Goal: Find specific page/section: Find specific page/section

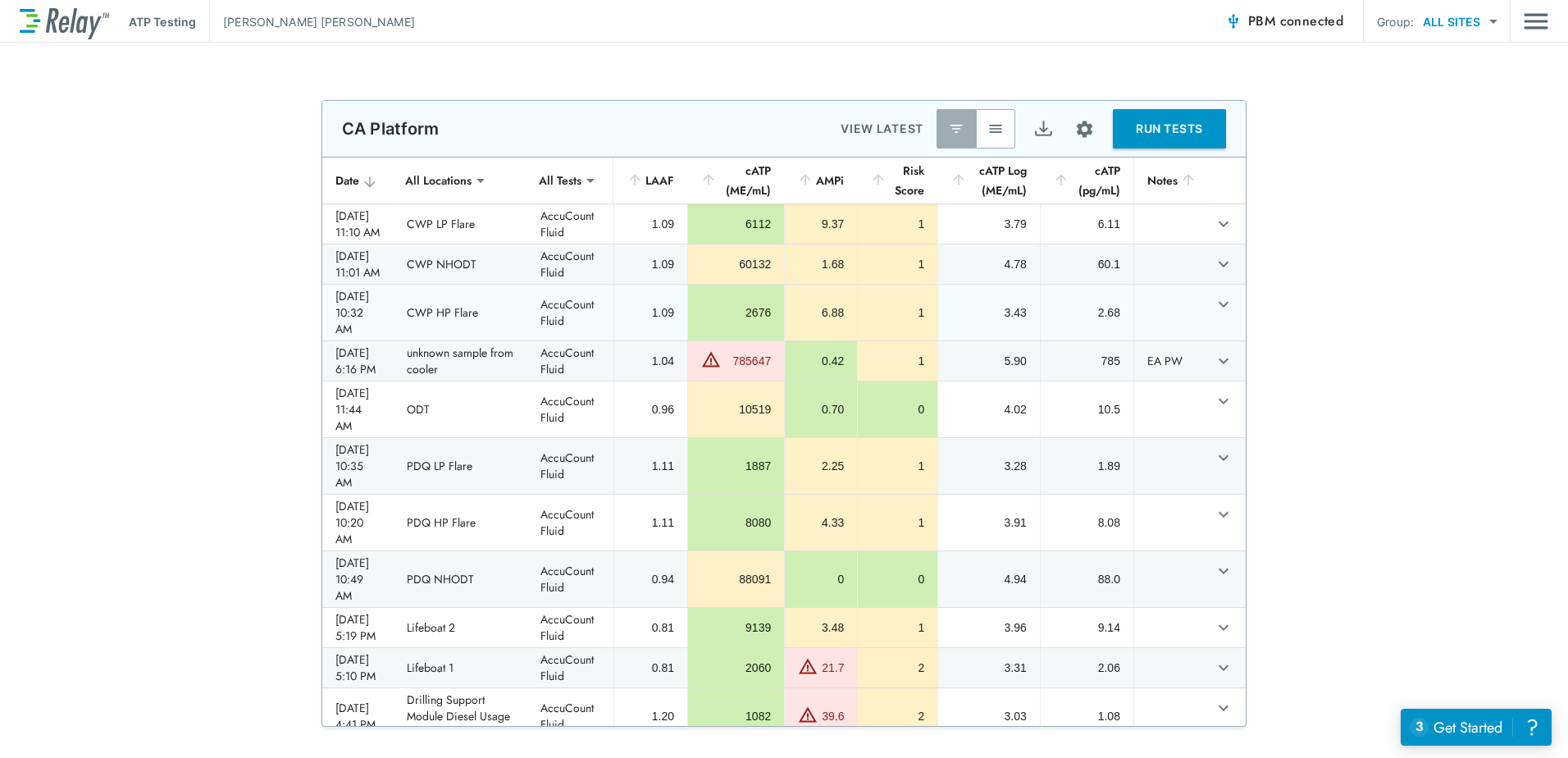
click at [1214, 309] on icon "expand row" at bounding box center [1224, 304] width 19 height 19
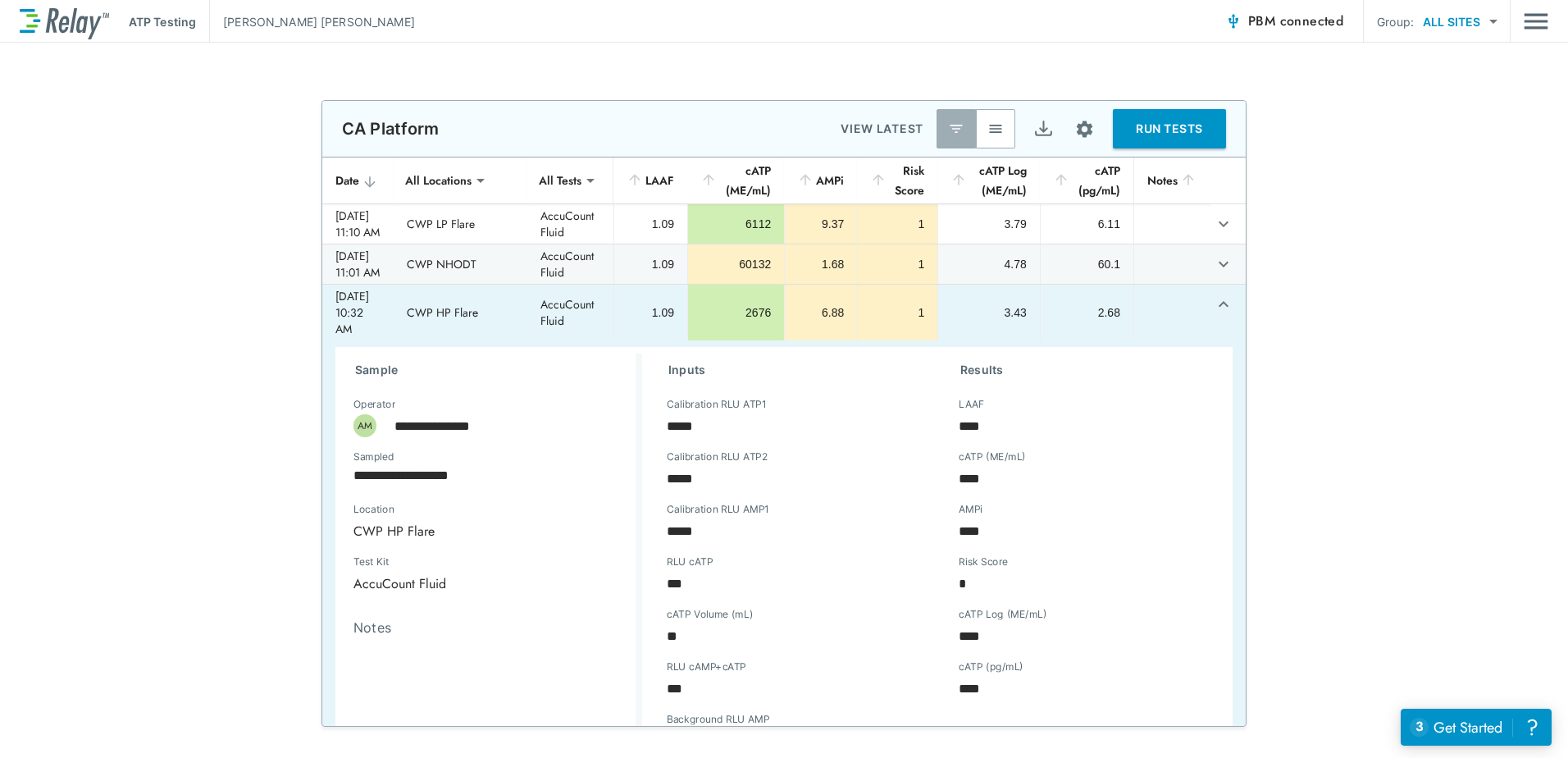
scroll to position [82, 0]
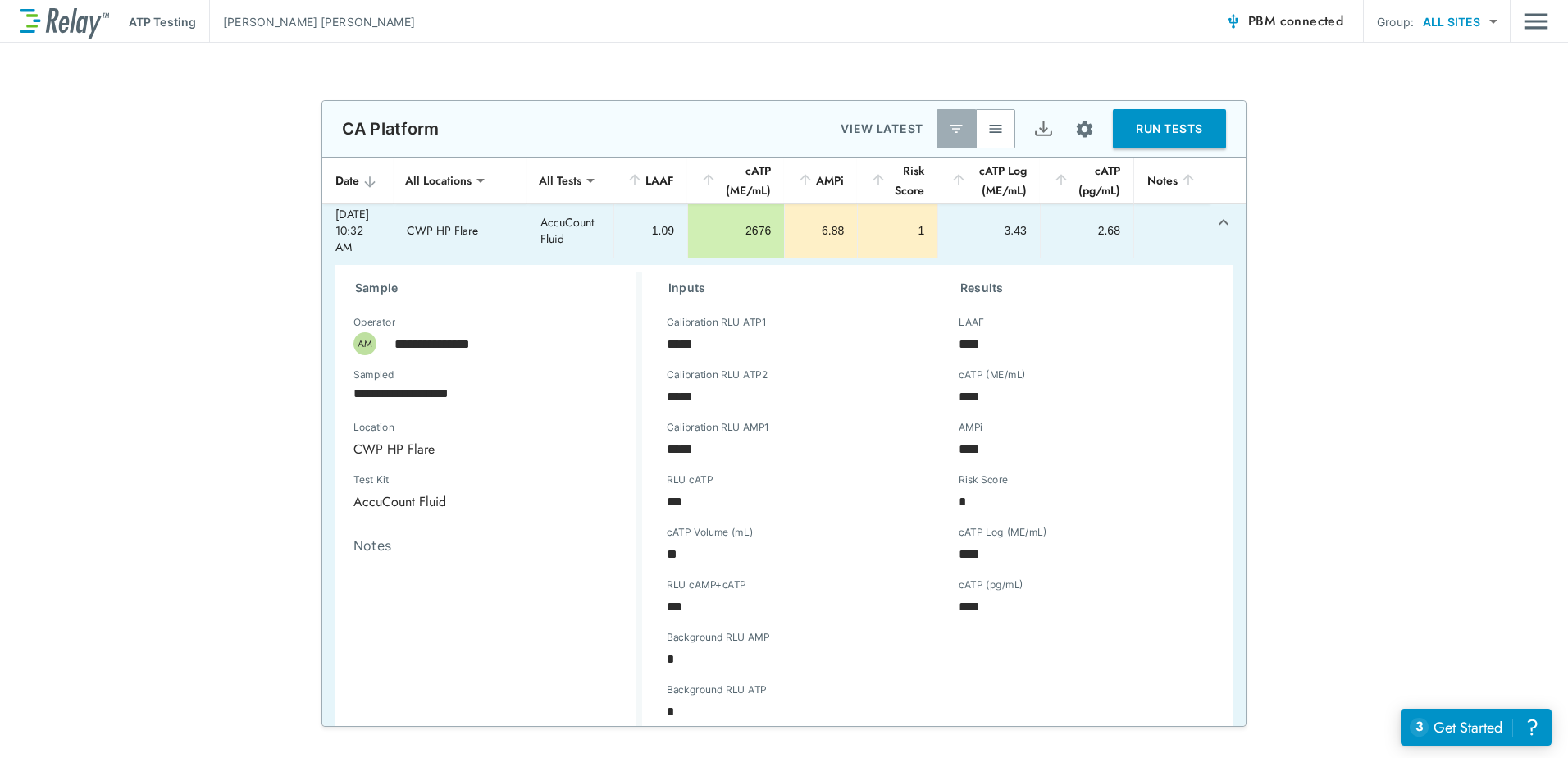
click at [1214, 220] on icon "expand row" at bounding box center [1224, 222] width 19 height 19
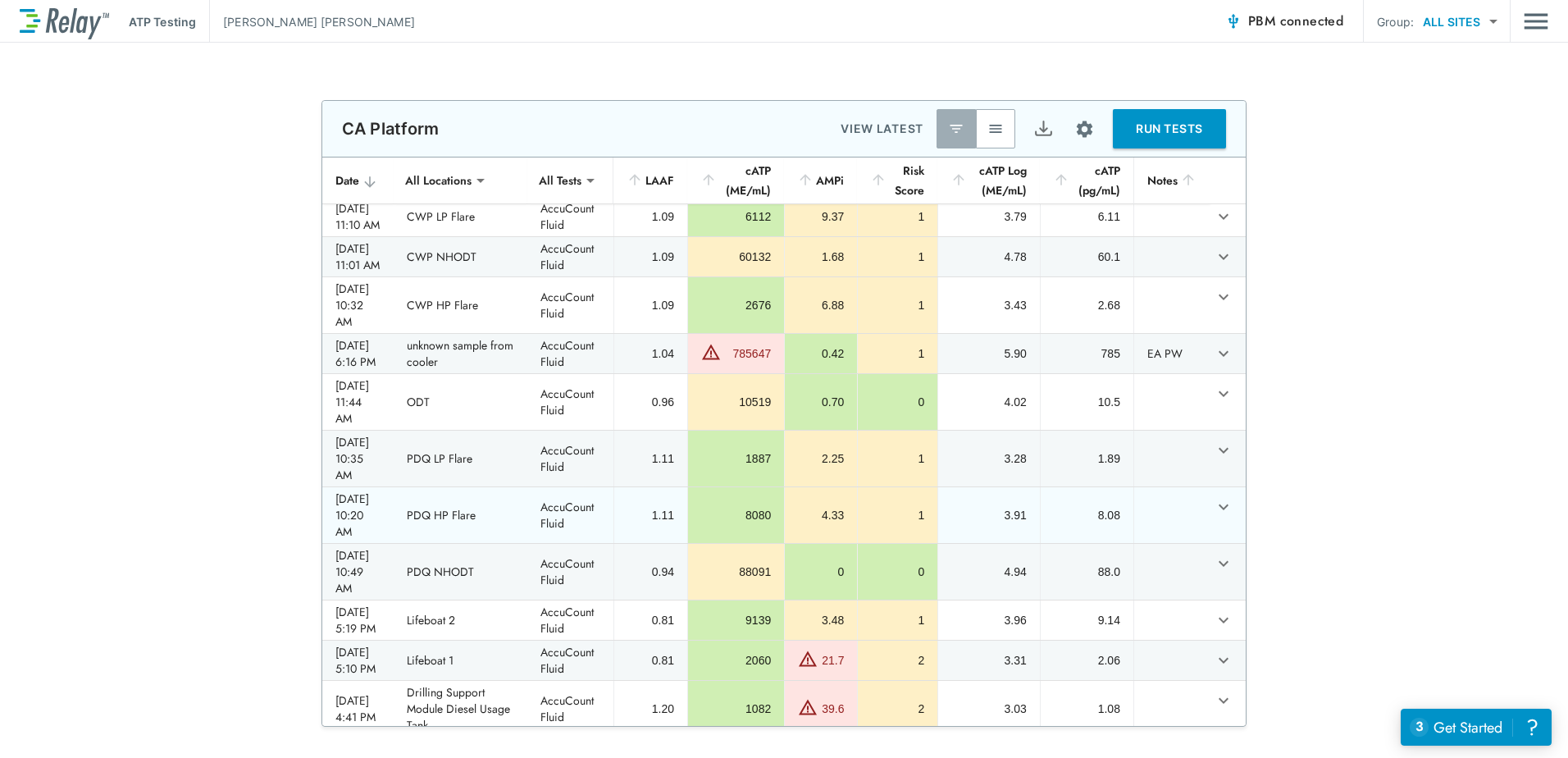
scroll to position [0, 0]
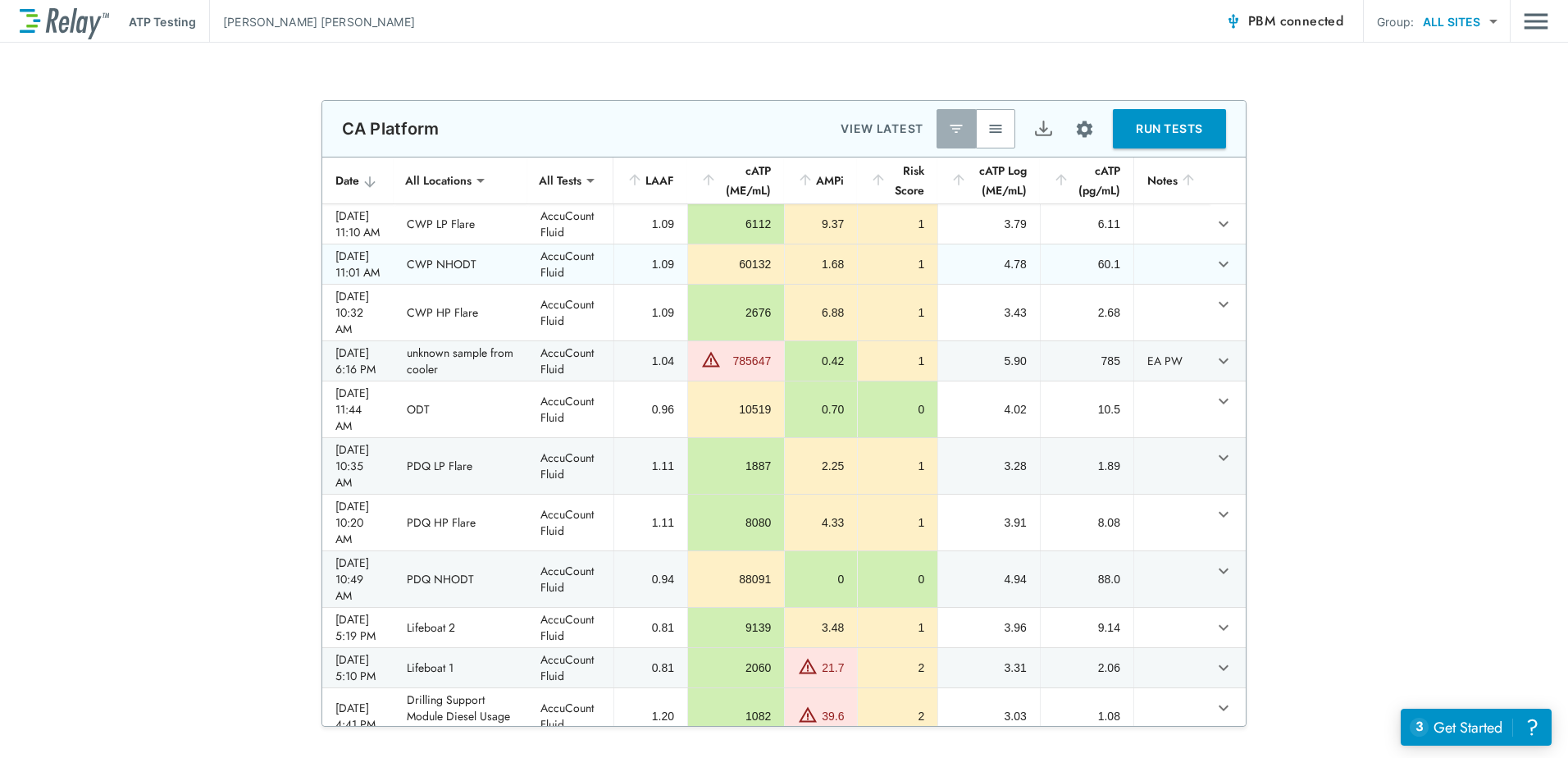
click at [1219, 264] on icon "expand row" at bounding box center [1224, 264] width 10 height 6
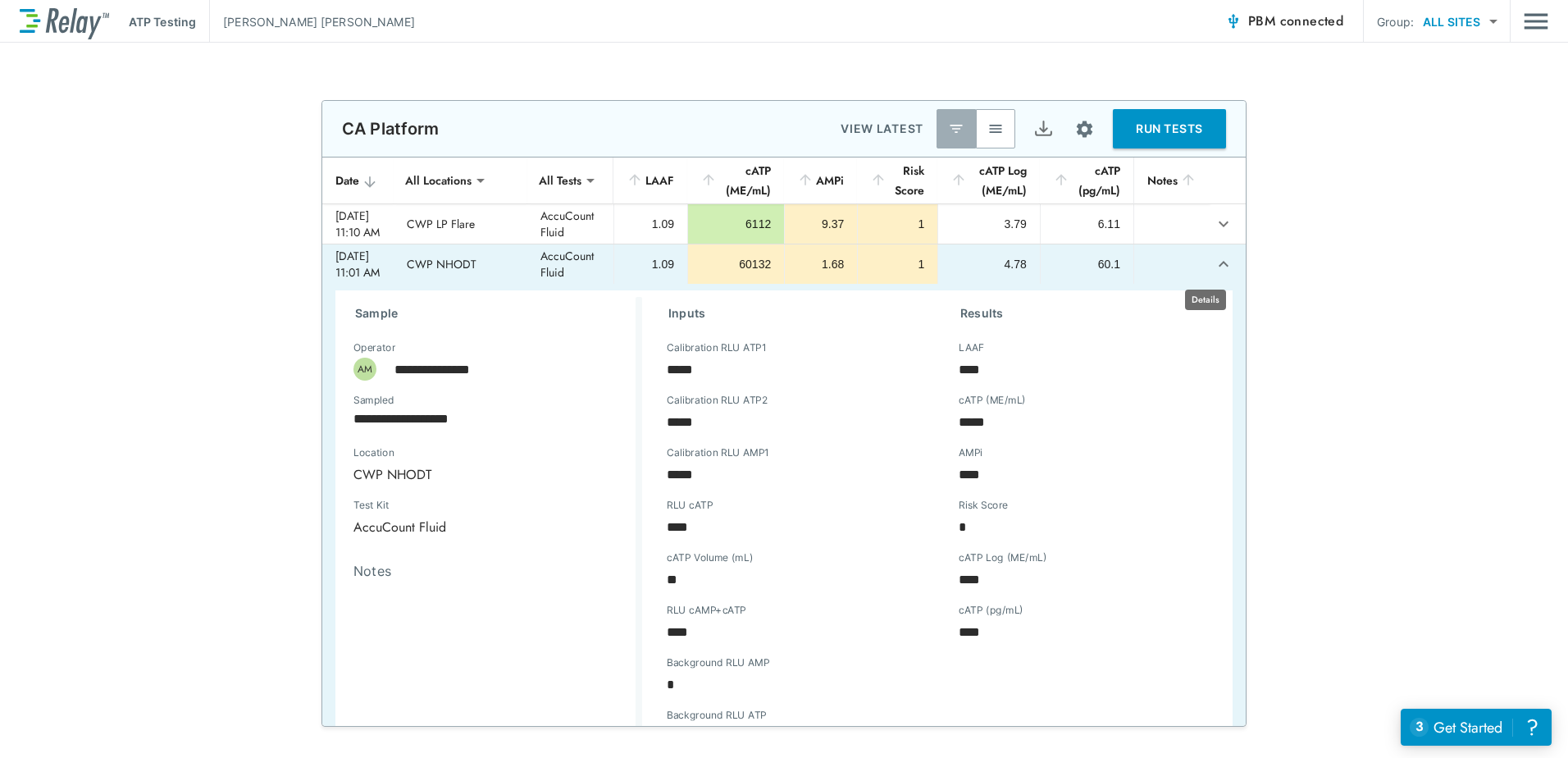
click at [1214, 269] on icon "expand row" at bounding box center [1224, 264] width 19 height 19
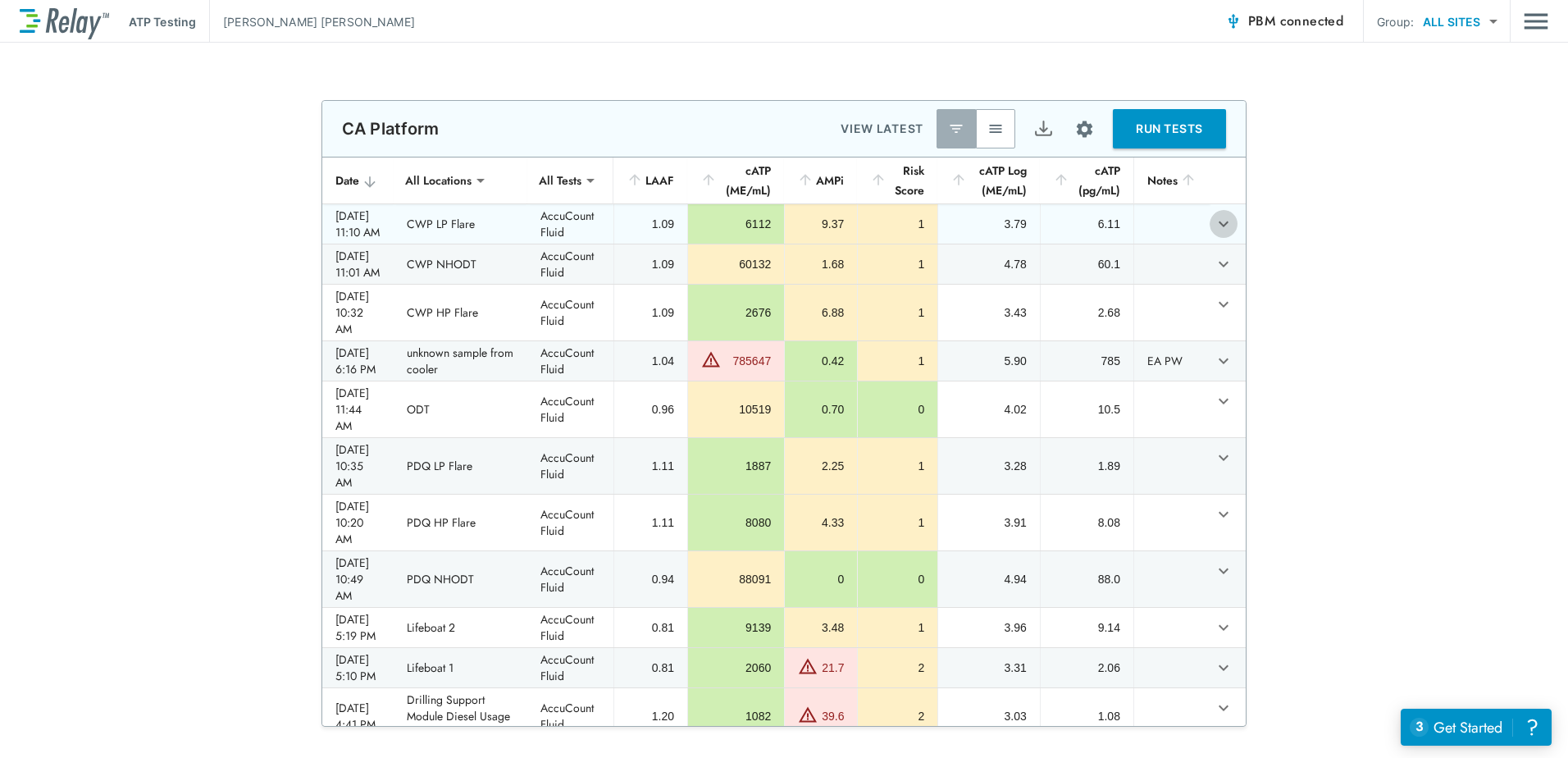
click at [1214, 225] on icon "expand row" at bounding box center [1224, 224] width 19 height 19
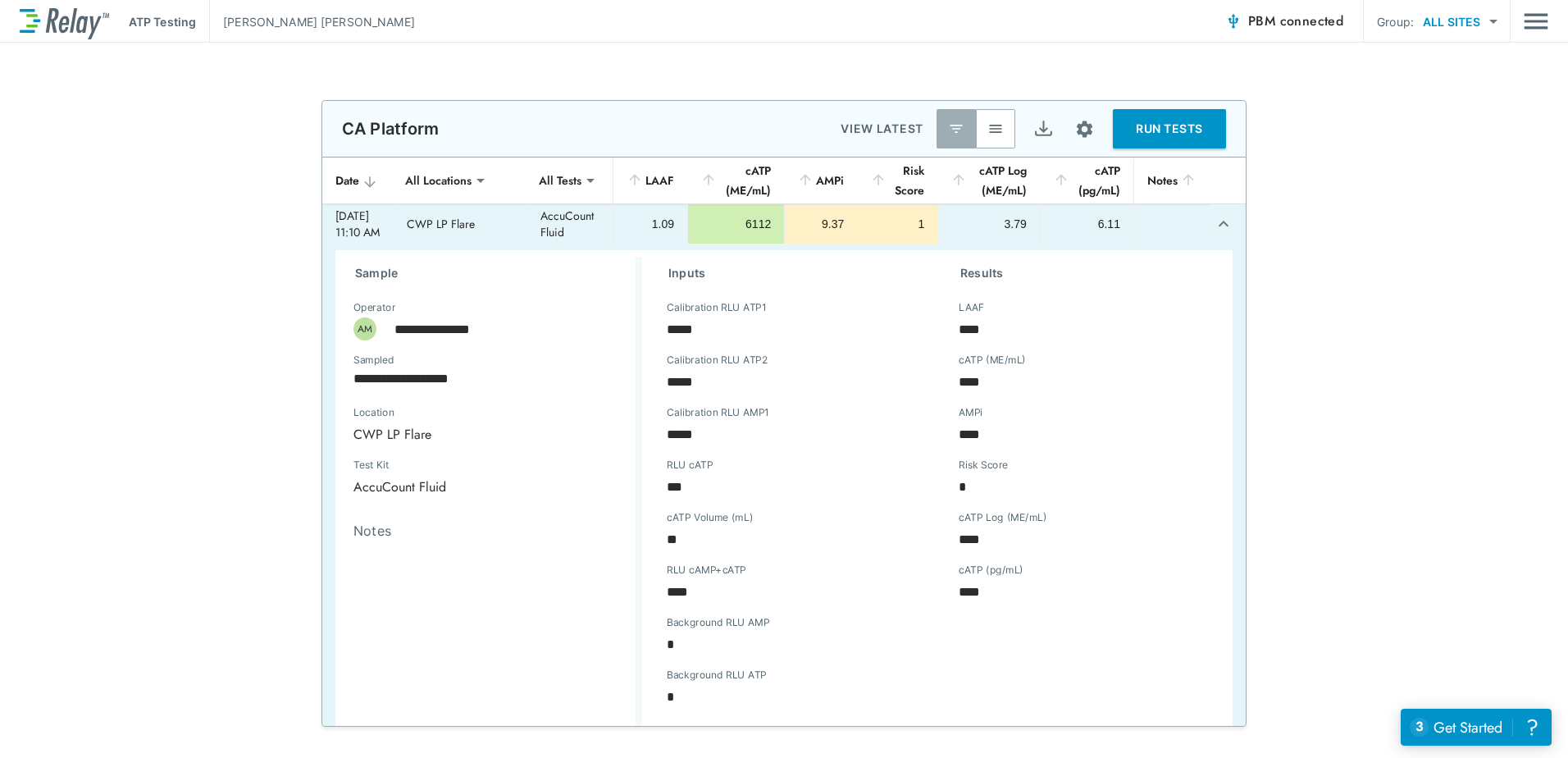
click at [1540, 37] on div "ATP Testing [PERSON_NAME] PBM connected Group: ALL SITES ********* ​" at bounding box center [784, 21] width 1529 height 42
click at [1540, 26] on img "Main menu" at bounding box center [1536, 21] width 25 height 31
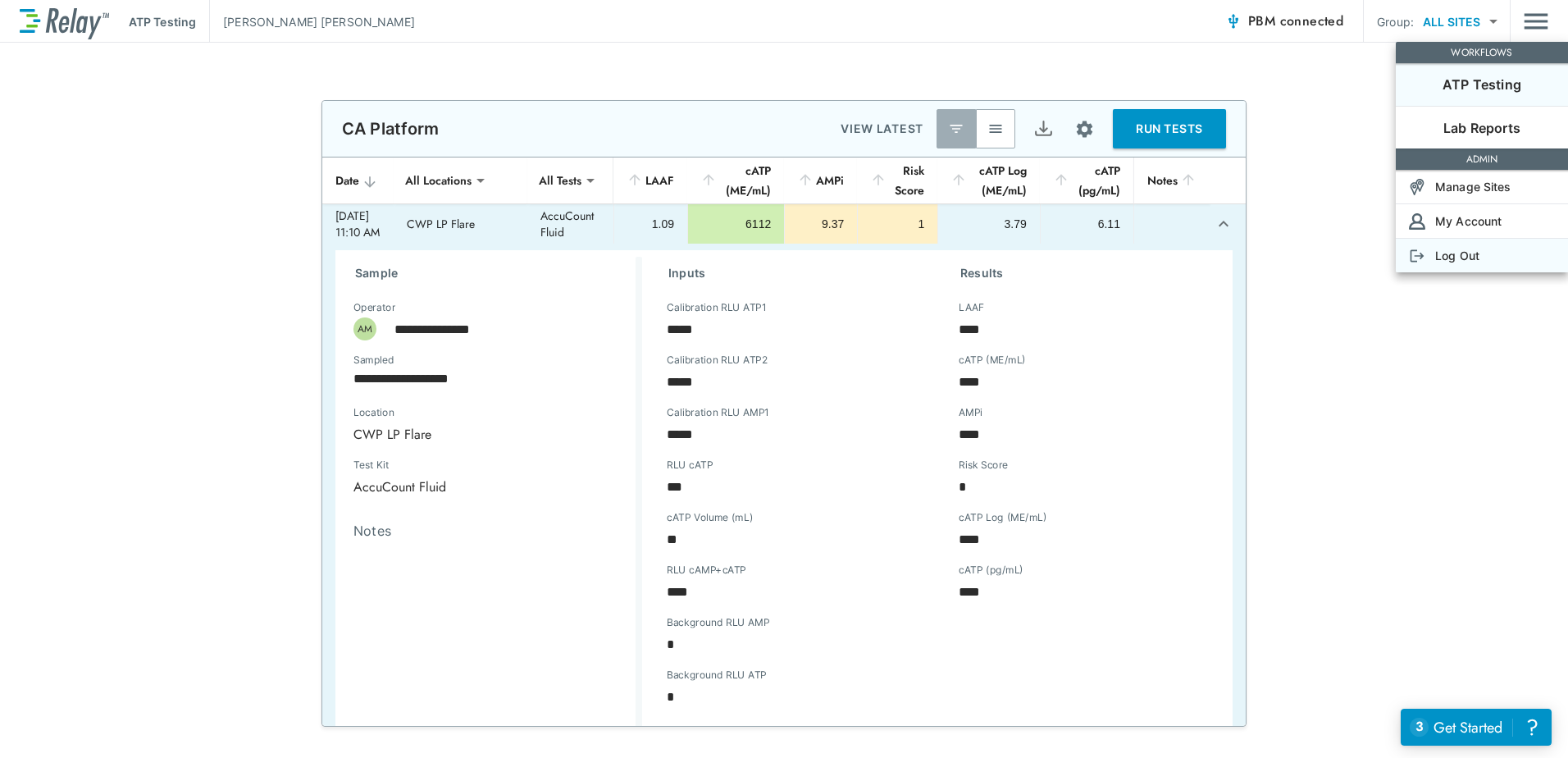
click at [1425, 256] on img at bounding box center [1417, 256] width 17 height 17
